Goal: Task Accomplishment & Management: Manage account settings

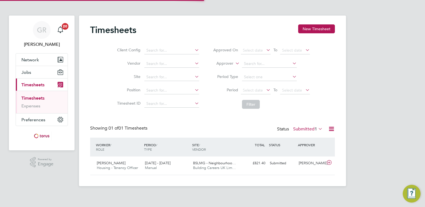
scroll to position [14, 48]
click at [330, 128] on icon at bounding box center [331, 129] width 7 height 7
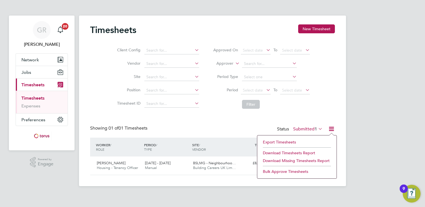
click at [329, 128] on icon at bounding box center [331, 129] width 7 height 7
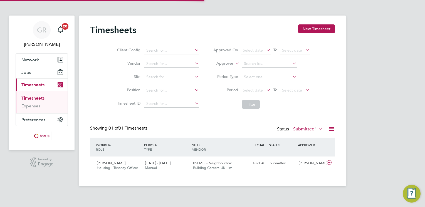
scroll to position [14, 48]
click at [330, 129] on icon at bounding box center [331, 129] width 7 height 7
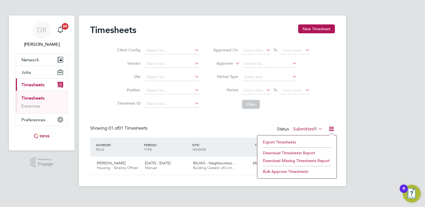
click at [317, 128] on icon at bounding box center [317, 129] width 0 height 8
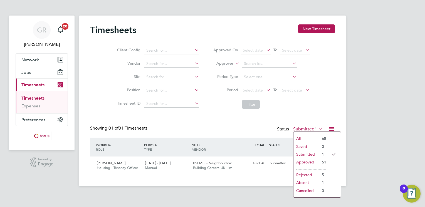
click at [308, 162] on li "Approved" at bounding box center [306, 162] width 26 height 8
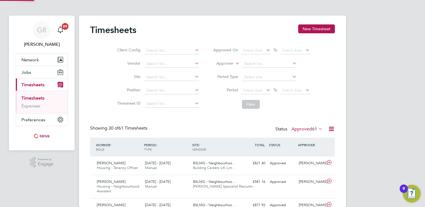
scroll to position [0, 0]
click at [16, 79] on button "Current page: Timesheets" at bounding box center [42, 85] width 52 height 12
click at [34, 85] on span "Timesheets" at bounding box center [32, 84] width 23 height 5
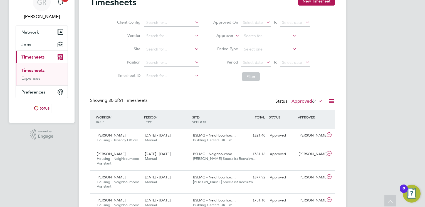
click at [330, 101] on icon at bounding box center [331, 101] width 7 height 7
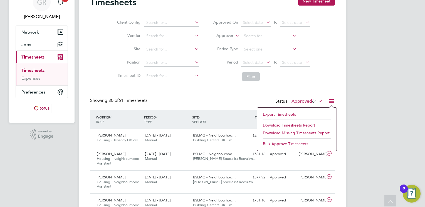
click at [282, 145] on li "Bulk Approve Timesheets" at bounding box center [297, 144] width 74 height 8
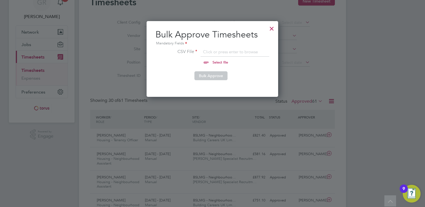
click at [207, 62] on input "file" at bounding box center [225, 57] width 87 height 17
click at [273, 29] on div at bounding box center [272, 27] width 10 height 10
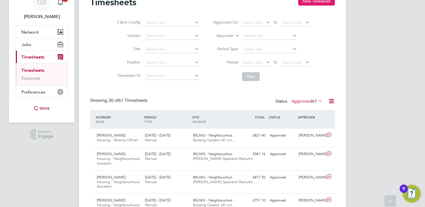
click at [312, 2] on button "New Timesheet" at bounding box center [316, 1] width 37 height 9
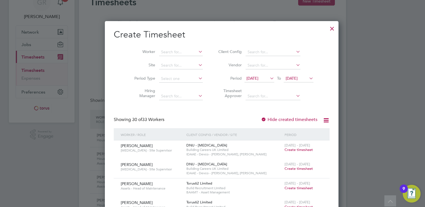
click at [327, 27] on div at bounding box center [332, 27] width 10 height 10
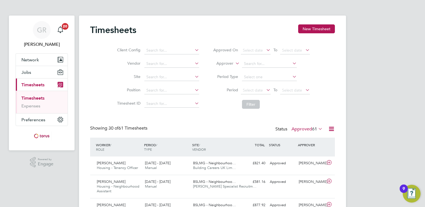
click at [317, 128] on icon at bounding box center [317, 129] width 0 height 8
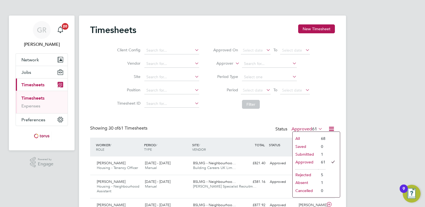
click at [306, 139] on li "All" at bounding box center [305, 139] width 26 height 8
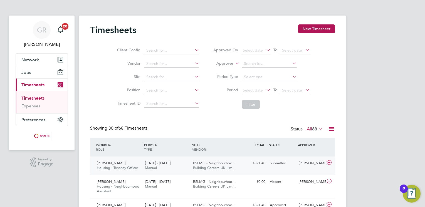
click at [303, 163] on div "[PERSON_NAME]" at bounding box center [310, 163] width 29 height 9
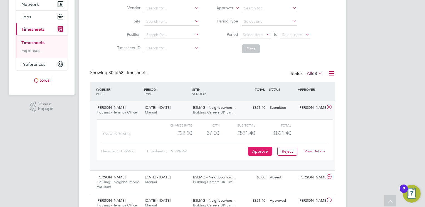
click at [258, 151] on button "Approve" at bounding box center [260, 151] width 24 height 9
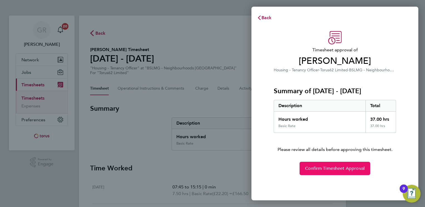
click at [337, 168] on span "Confirm Timesheet Approval" at bounding box center [334, 169] width 59 height 6
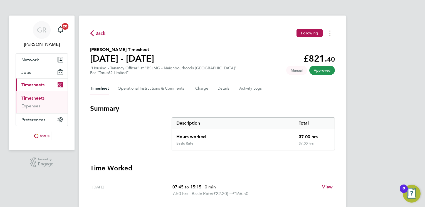
click at [91, 32] on icon "button" at bounding box center [92, 33] width 4 height 6
